Goal: Navigation & Orientation: Go to known website

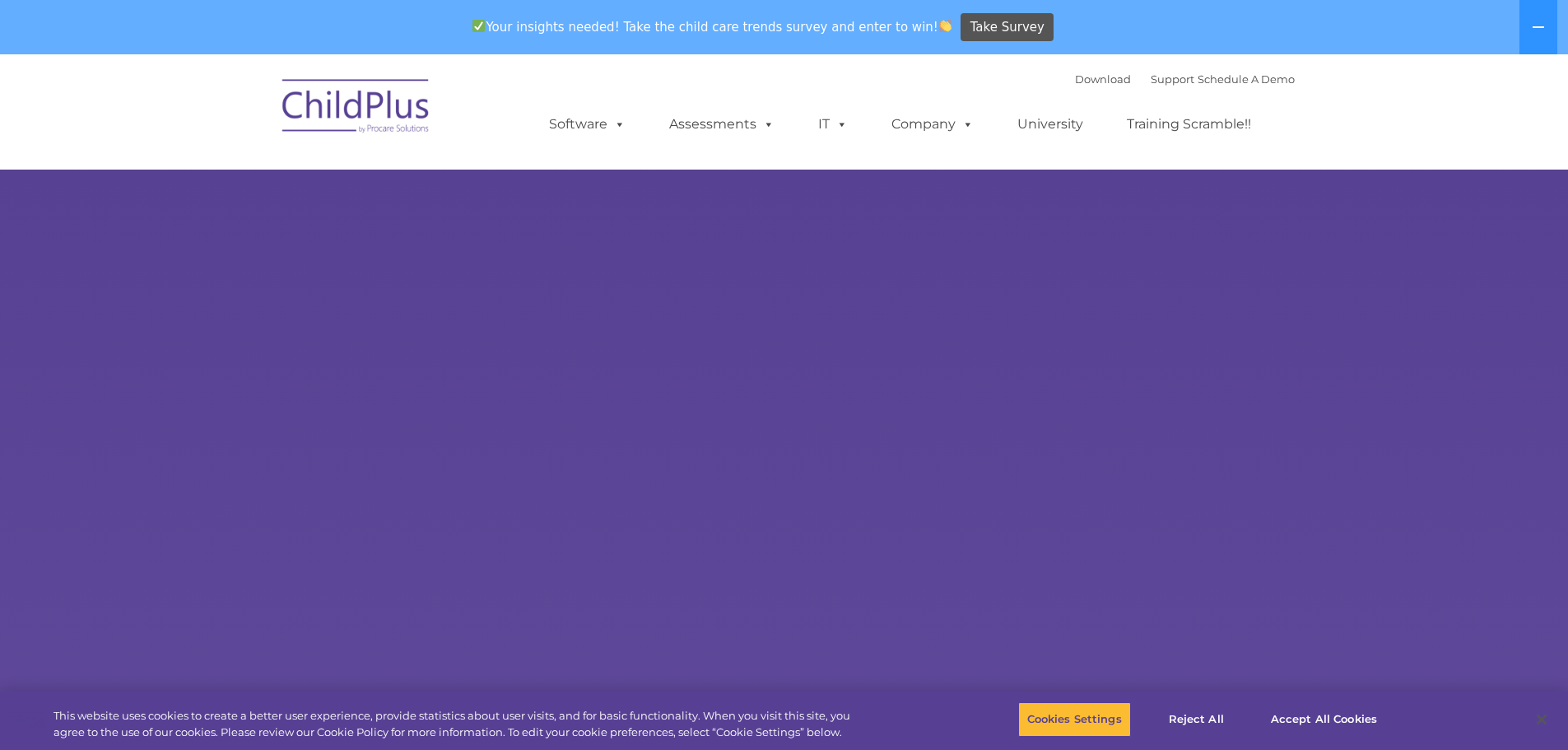
select select "MEDIUM"
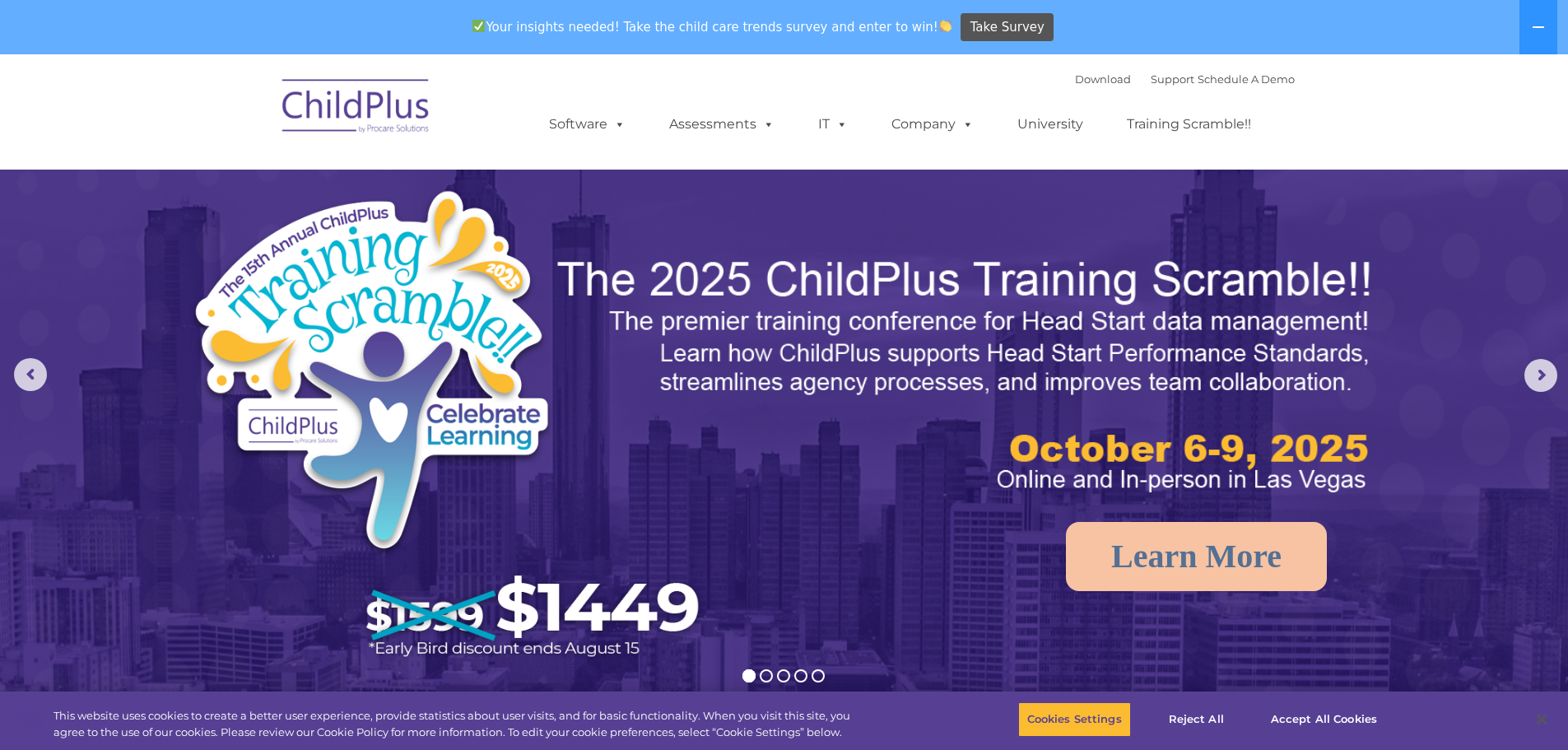
click at [397, 95] on img at bounding box center [356, 108] width 165 height 82
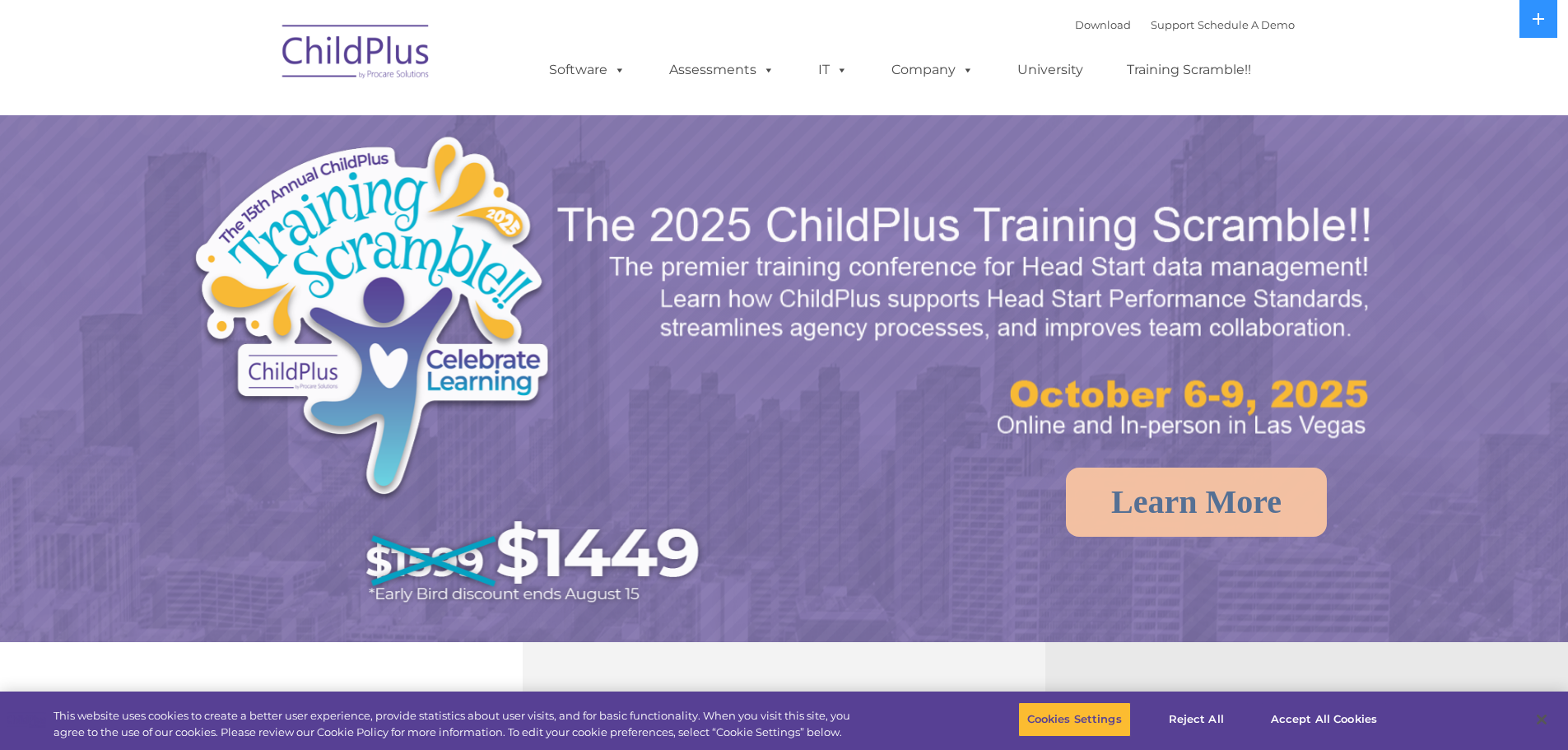
select select "MEDIUM"
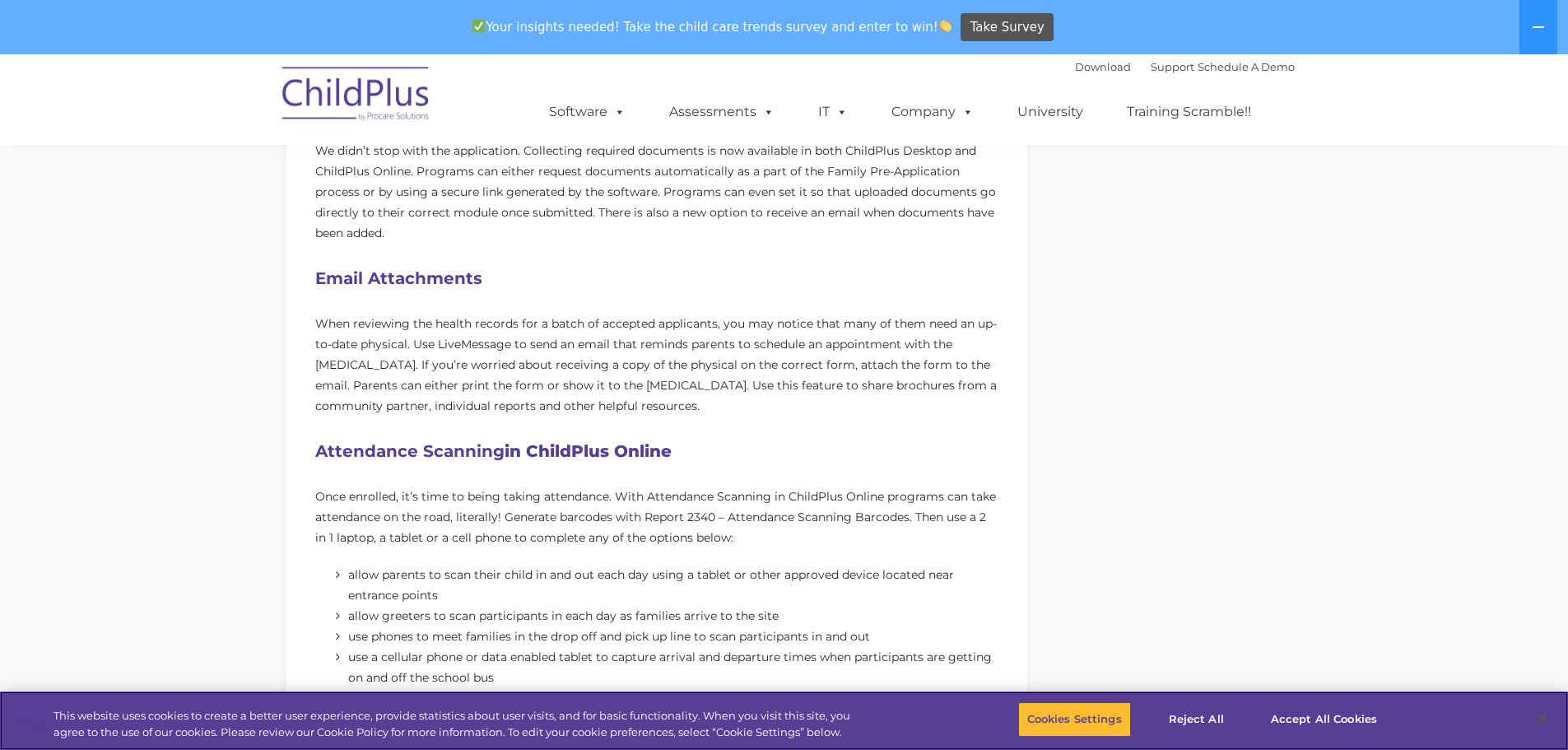
scroll to position [906, 0]
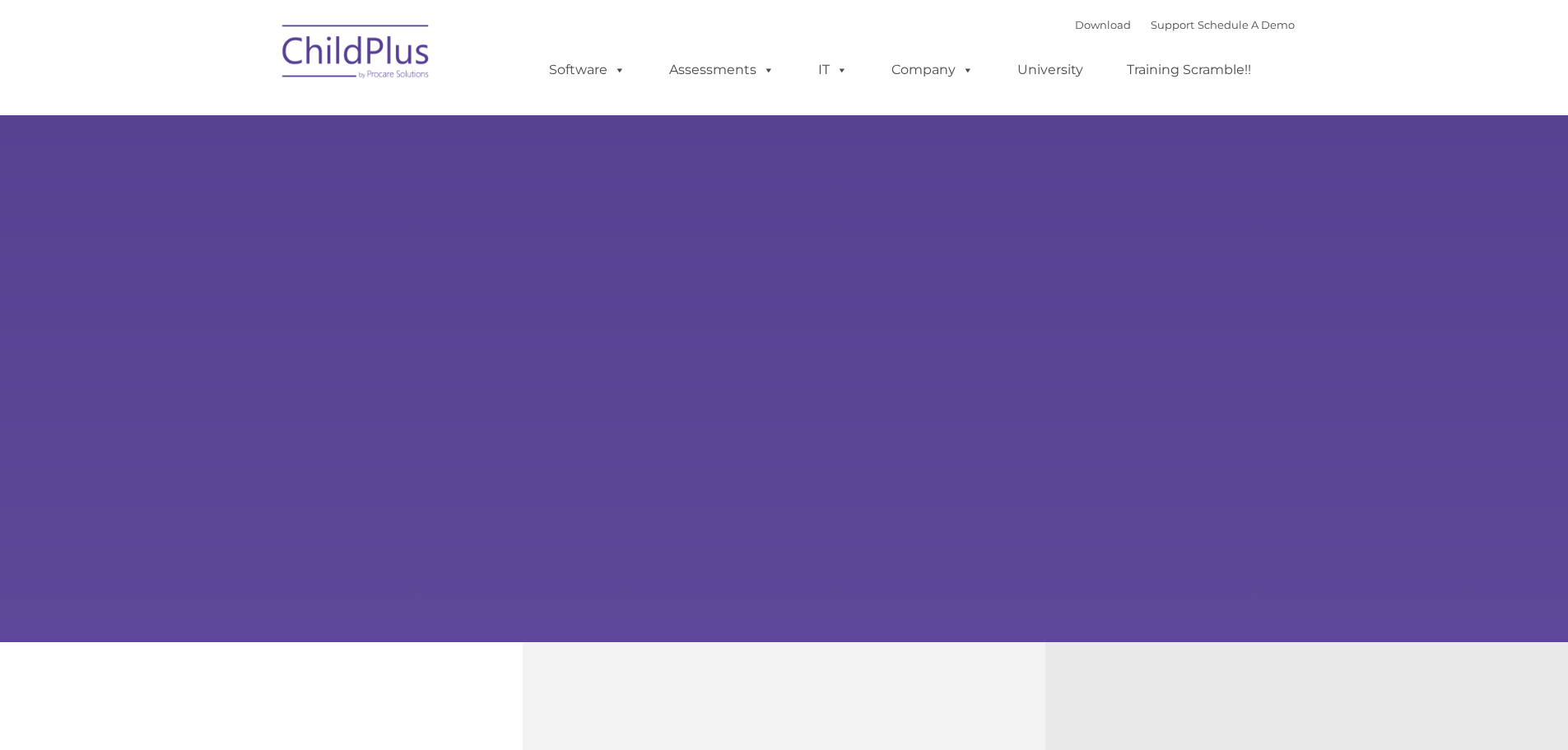
type input ""
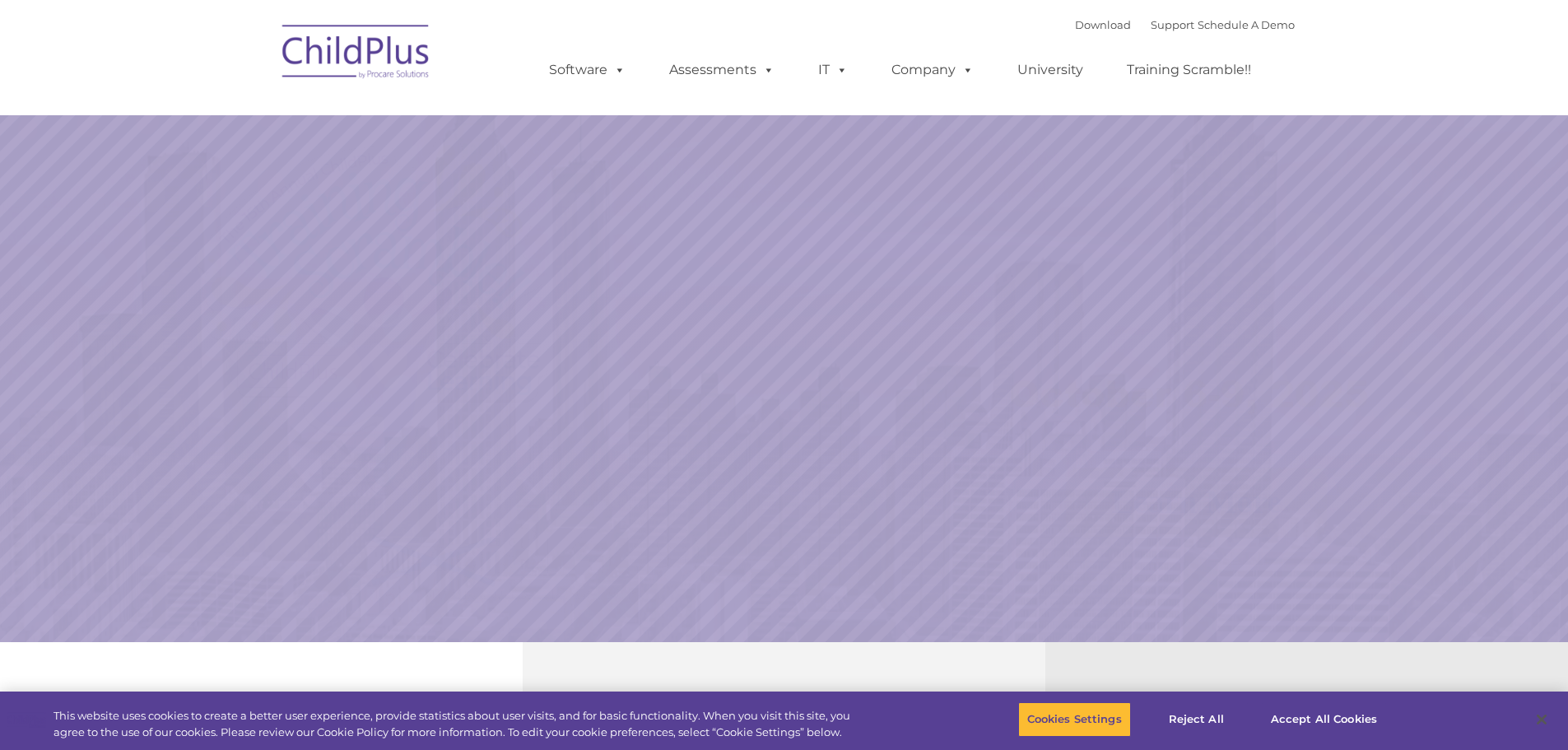
select select "MEDIUM"
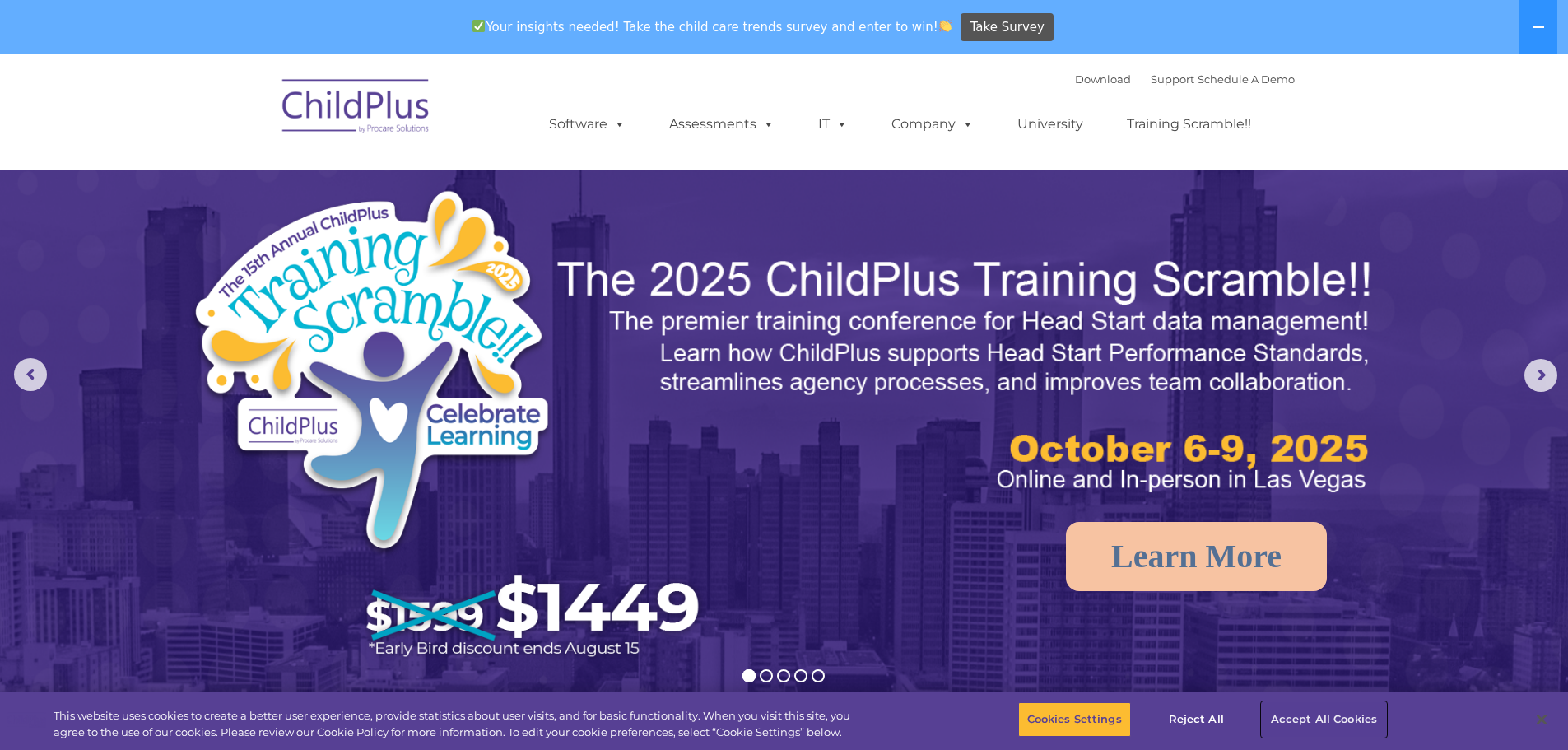
click at [1311, 715] on button "Accept All Cookies" at bounding box center [1323, 719] width 124 height 34
